Goal: Transaction & Acquisition: Purchase product/service

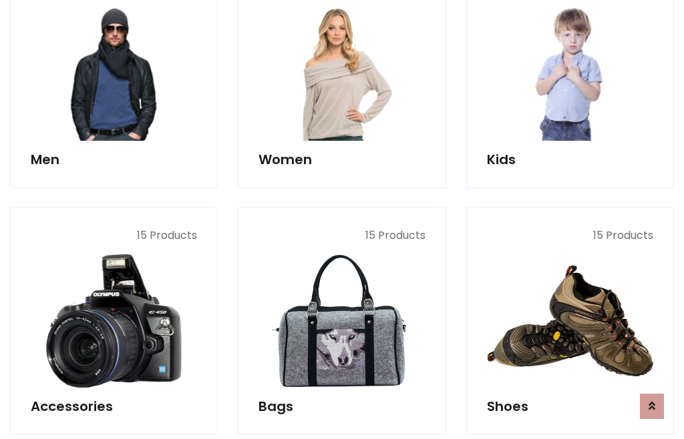
scroll to position [969, 0]
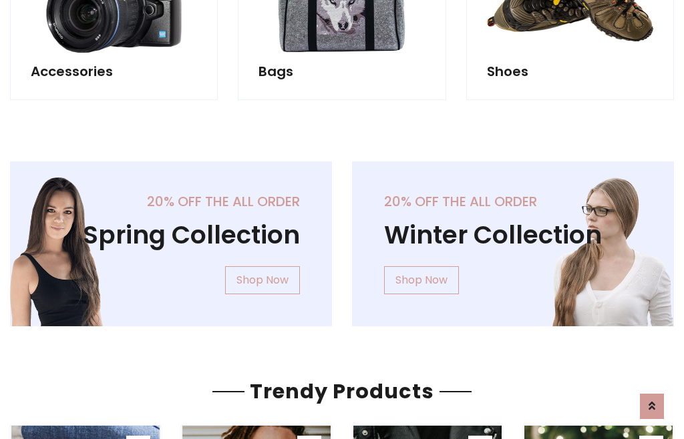
click at [342, 238] on div "20% off the all order Winter Collection Shop Now" at bounding box center [513, 255] width 342 height 186
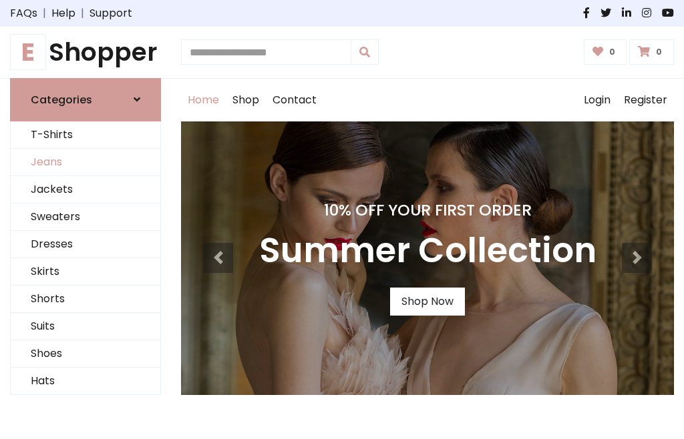
click at [85, 162] on link "Jeans" at bounding box center [86, 162] width 150 height 27
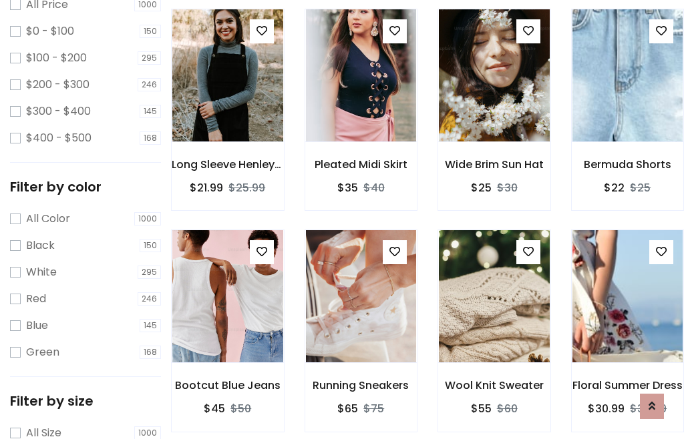
scroll to position [421, 0]
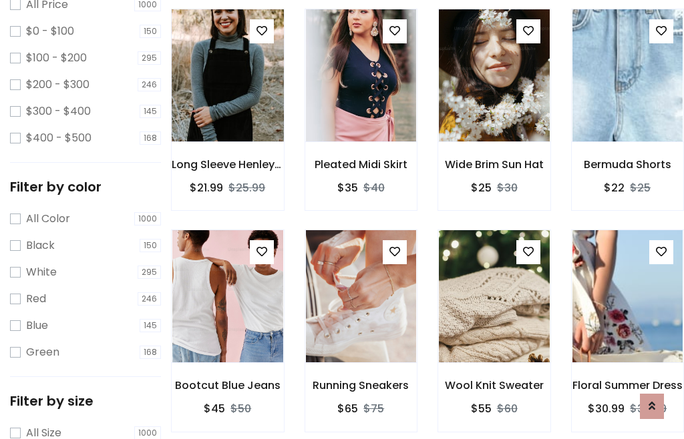
click at [227, 104] on img at bounding box center [227, 75] width 133 height 320
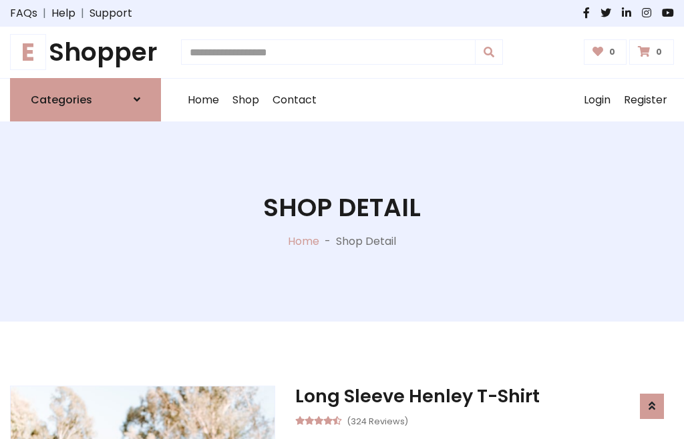
scroll to position [144, 0]
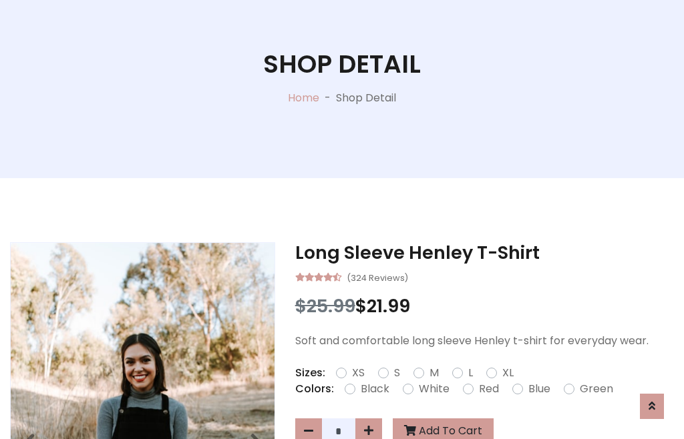
click at [487, 389] on label "Red" at bounding box center [489, 389] width 20 height 16
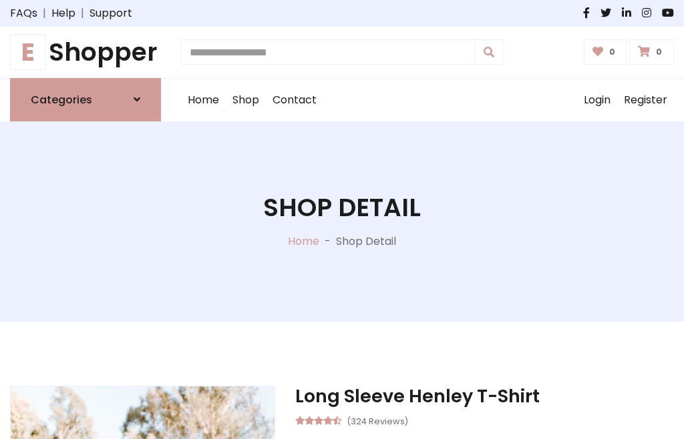
click at [342, 220] on h1 "Shop Detail" at bounding box center [342, 208] width 158 height 30
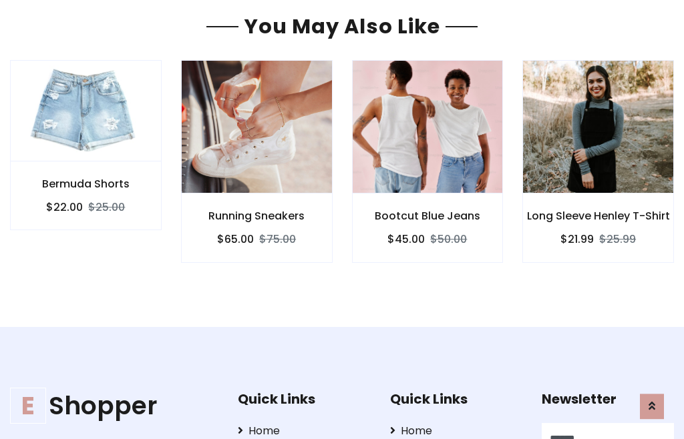
type input "******"
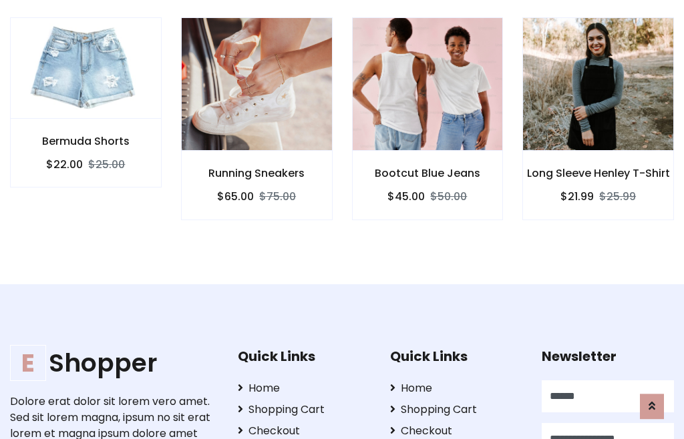
scroll to position [0, 1]
type input "**********"
